Goal: Information Seeking & Learning: Learn about a topic

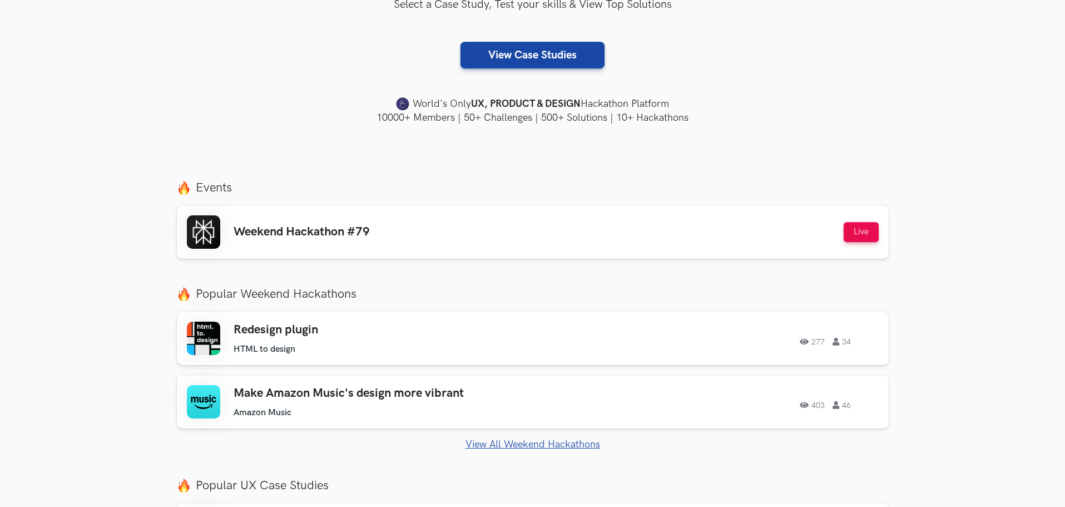
scroll to position [256, 0]
click at [585, 230] on div "Weekend Hackathon #79 Live" at bounding box center [533, 231] width 692 height 33
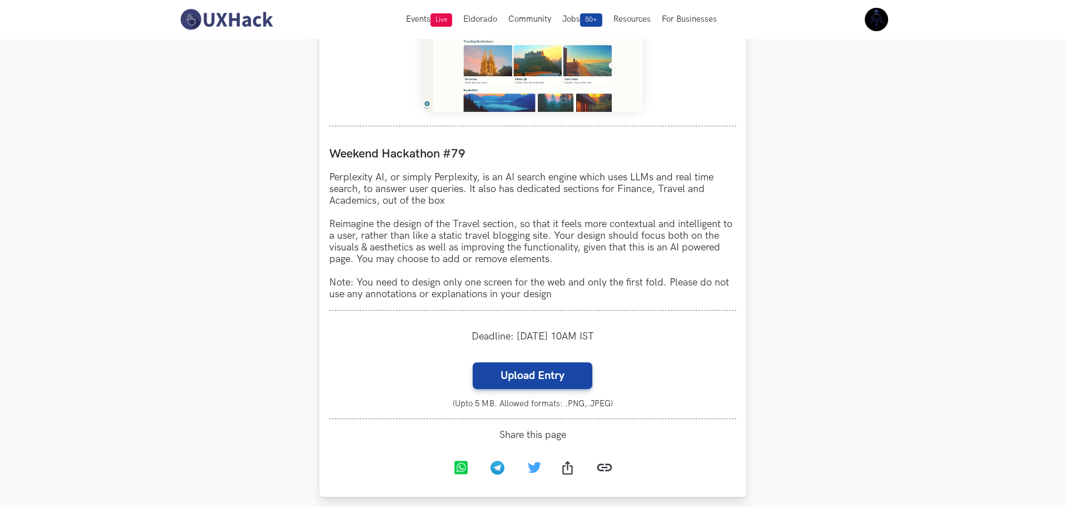
scroll to position [503, 0]
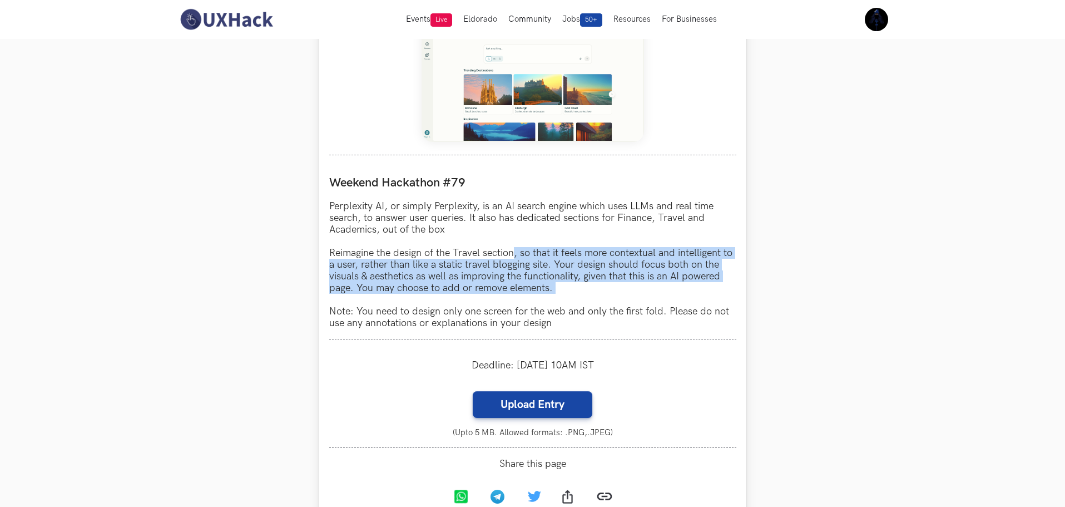
drag, startPoint x: 516, startPoint y: 257, endPoint x: 545, endPoint y: 318, distance: 67.2
click at [545, 318] on p "Perplexity AI, or simply Perplexity, is an AI search engine which uses LLMs and…" at bounding box center [532, 264] width 407 height 128
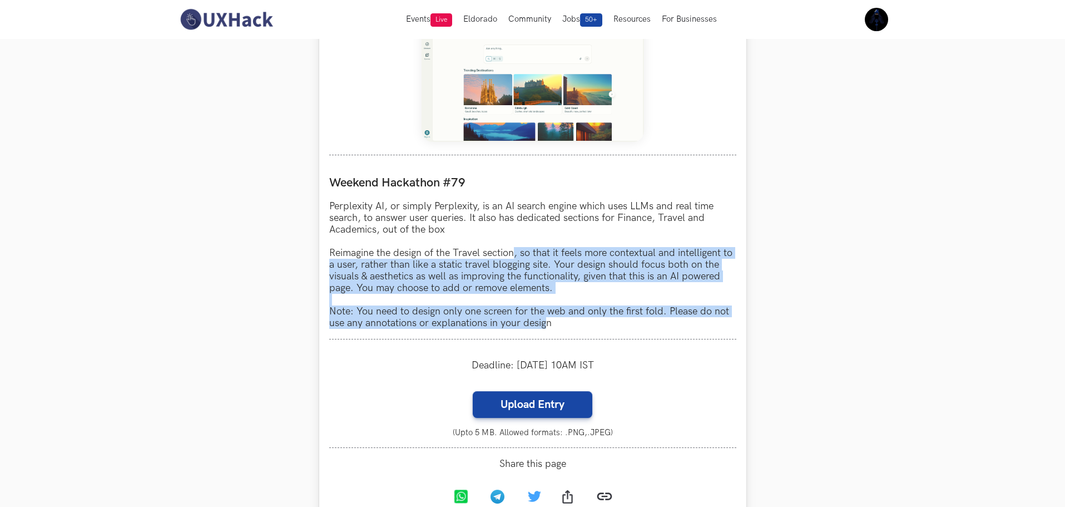
click at [545, 318] on p "Perplexity AI, or simply Perplexity, is an AI search engine which uses LLMs and…" at bounding box center [532, 264] width 407 height 128
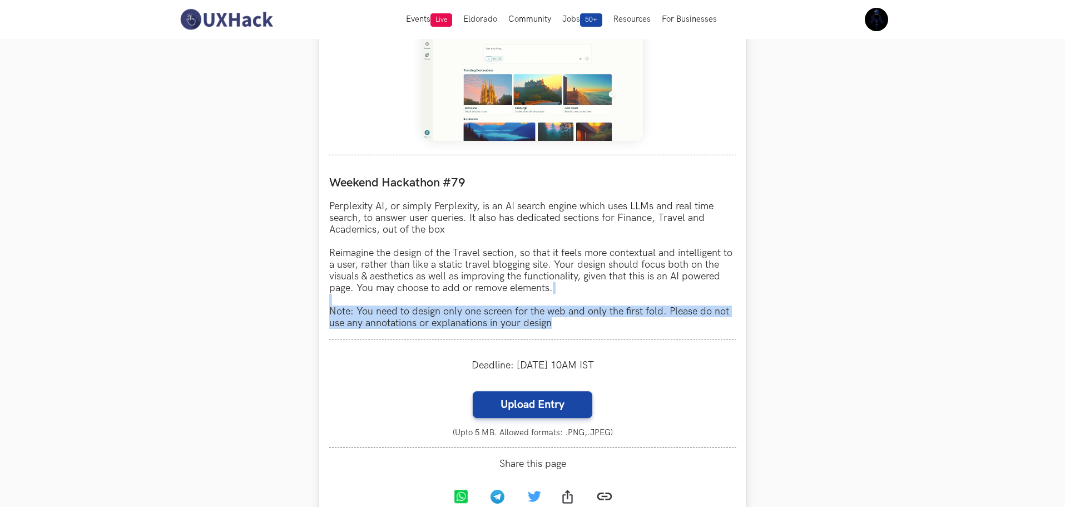
drag, startPoint x: 545, startPoint y: 318, endPoint x: 556, endPoint y: 265, distance: 54.0
click at [556, 265] on p "Perplexity AI, or simply Perplexity, is an AI search engine which uses LLMs and…" at bounding box center [532, 264] width 407 height 128
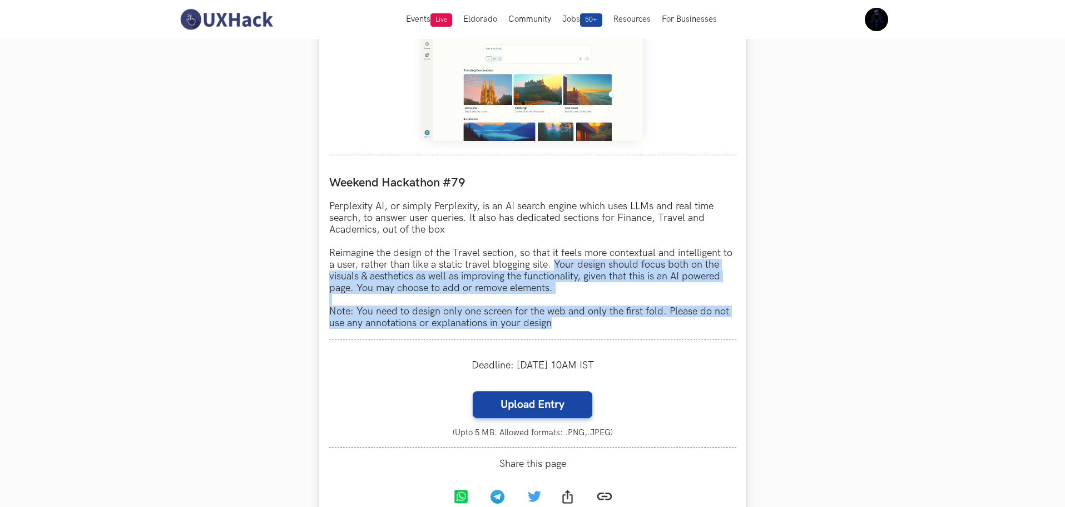
click at [556, 265] on p "Perplexity AI, or simply Perplexity, is an AI search engine which uses LLMs and…" at bounding box center [532, 264] width 407 height 128
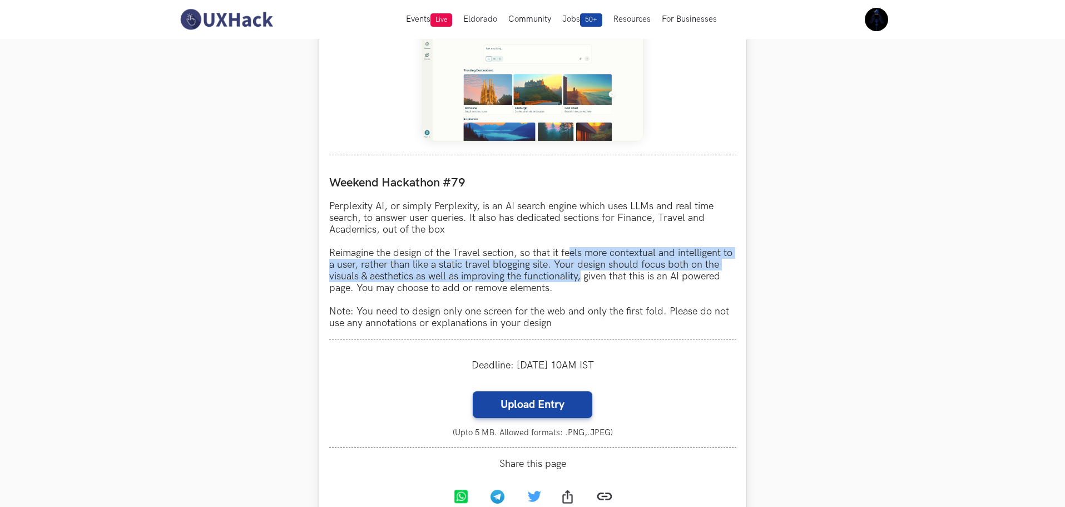
drag, startPoint x: 571, startPoint y: 248, endPoint x: 582, endPoint y: 282, distance: 35.7
click at [582, 282] on p "Perplexity AI, or simply Perplexity, is an AI search engine which uses LLMs and…" at bounding box center [532, 264] width 407 height 128
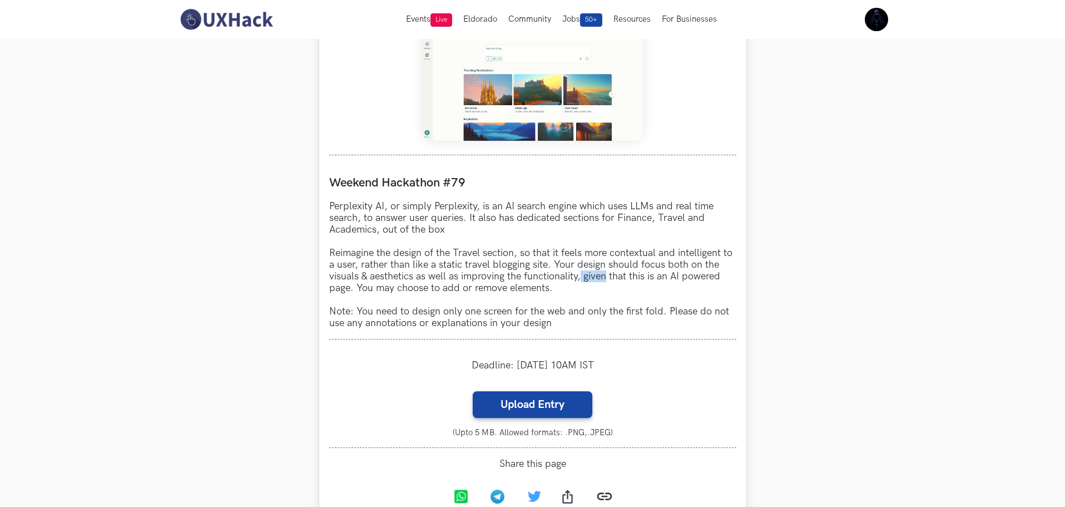
drag, startPoint x: 582, startPoint y: 282, endPoint x: 588, endPoint y: 272, distance: 11.7
click at [588, 272] on p "Perplexity AI, or simply Perplexity, is an AI search engine which uses LLMs and…" at bounding box center [532, 264] width 407 height 128
drag, startPoint x: 588, startPoint y: 272, endPoint x: 589, endPoint y: 280, distance: 7.9
click at [589, 280] on p "Perplexity AI, or simply Perplexity, is an AI search engine which uses LLMs and…" at bounding box center [532, 264] width 407 height 128
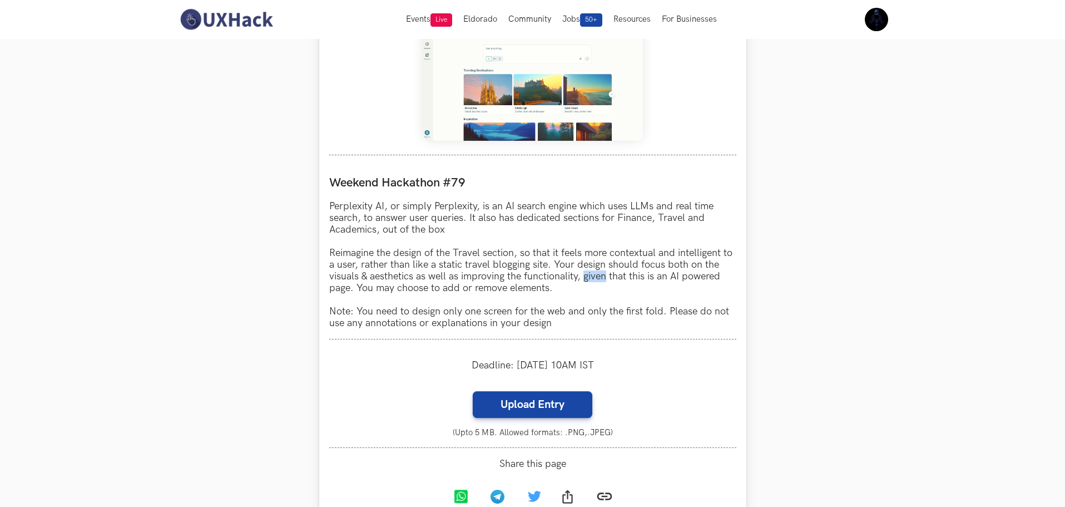
click at [589, 280] on p "Perplexity AI, or simply Perplexity, is an AI search engine which uses LLMs and…" at bounding box center [532, 264] width 407 height 128
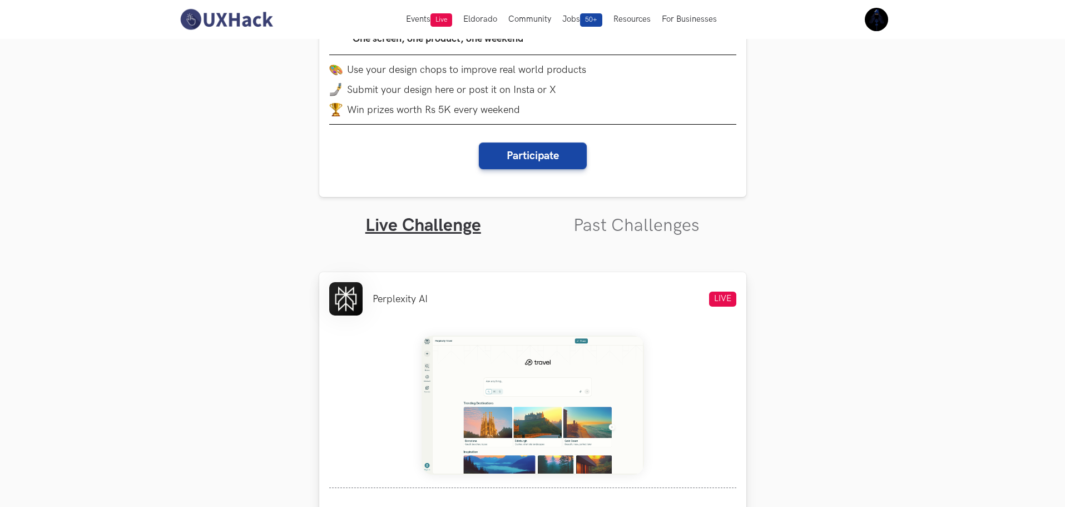
scroll to position [0, 0]
